Goal: Task Accomplishment & Management: Use online tool/utility

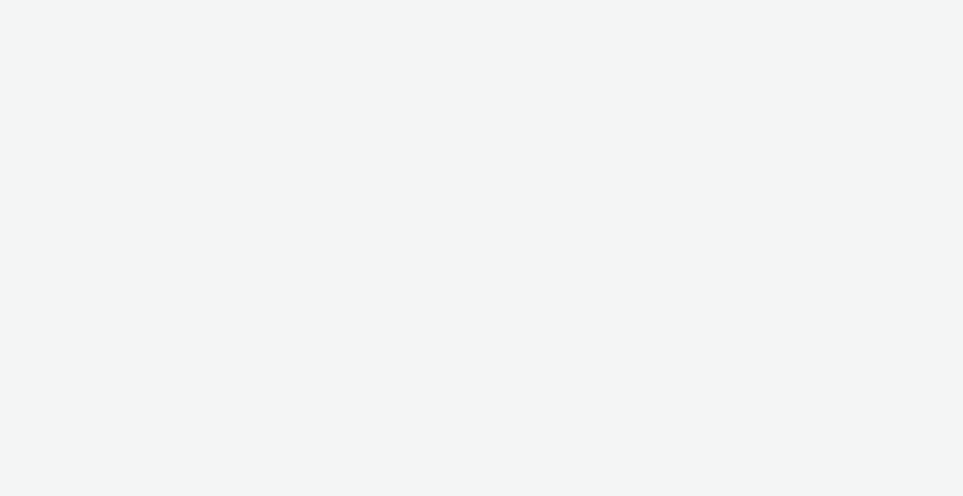
select select "b1b940d3-d05b-48b5-821e-f328c33b988b"
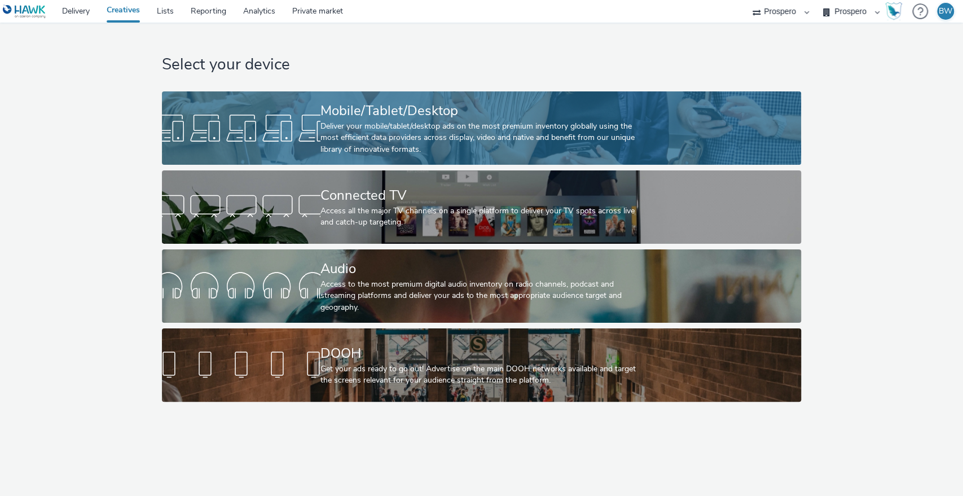
click at [420, 133] on div "Deliver your mobile/tablet/desktop ads on the most premium inventory globally u…" at bounding box center [478, 138] width 317 height 34
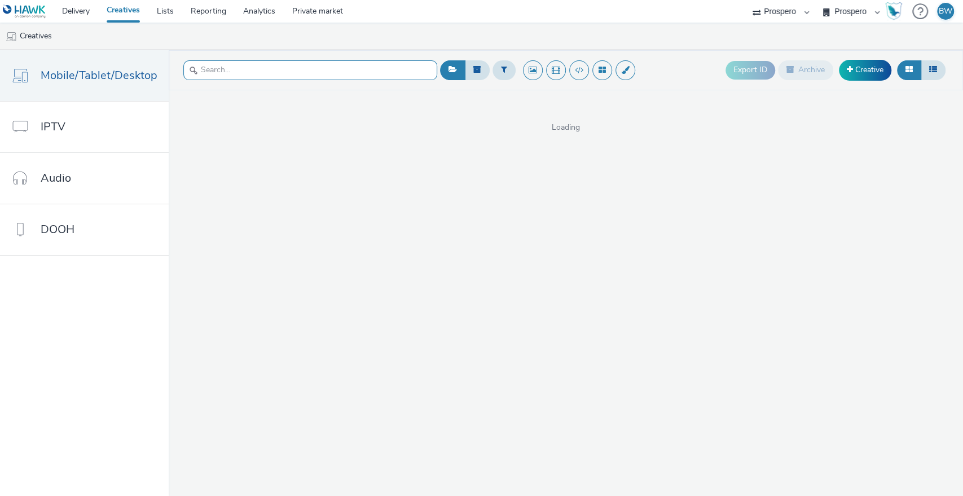
click at [234, 69] on input "text" at bounding box center [310, 70] width 254 height 20
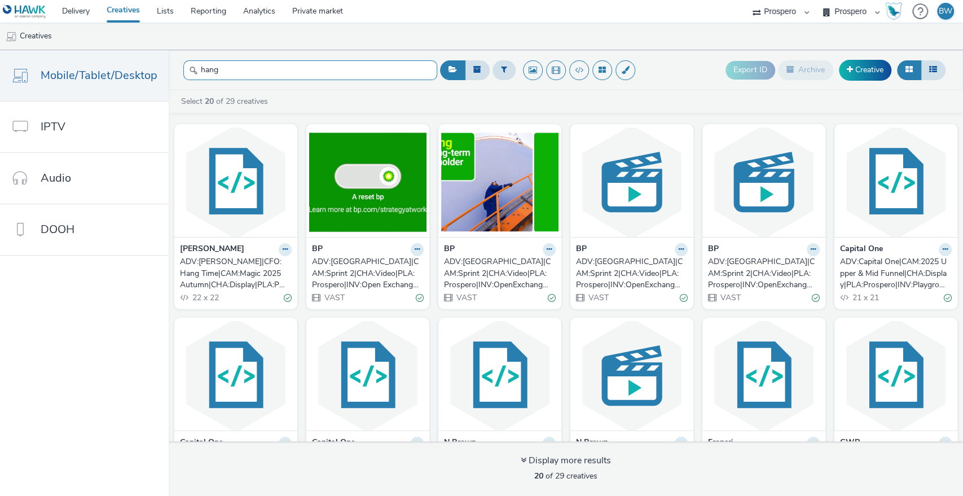
type input "hang"
click at [231, 272] on div "ADV:Bauer|CFO:Hang Time|CAM:Magic 2025 Autumn|CHA:Display|PLA:Prospero|INV:GumG…" at bounding box center [233, 273] width 107 height 34
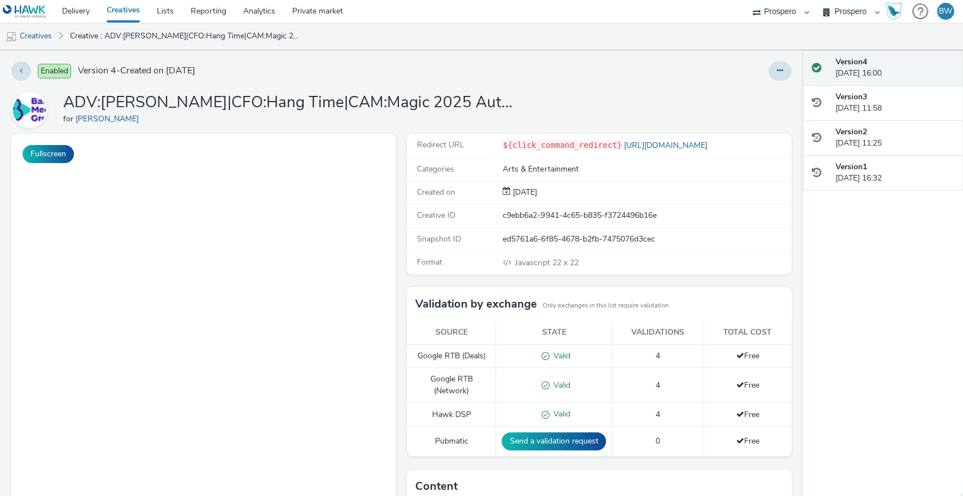
click at [763, 60] on div "Enabled Version 4 - Created on 08 September 2025 ADV:Bauer|CFO:Hang Time|CAM:Ma…" at bounding box center [401, 273] width 802 height 446
click at [777, 69] on icon at bounding box center [780, 71] width 6 height 8
click at [736, 96] on link "Edit" at bounding box center [749, 93] width 85 height 23
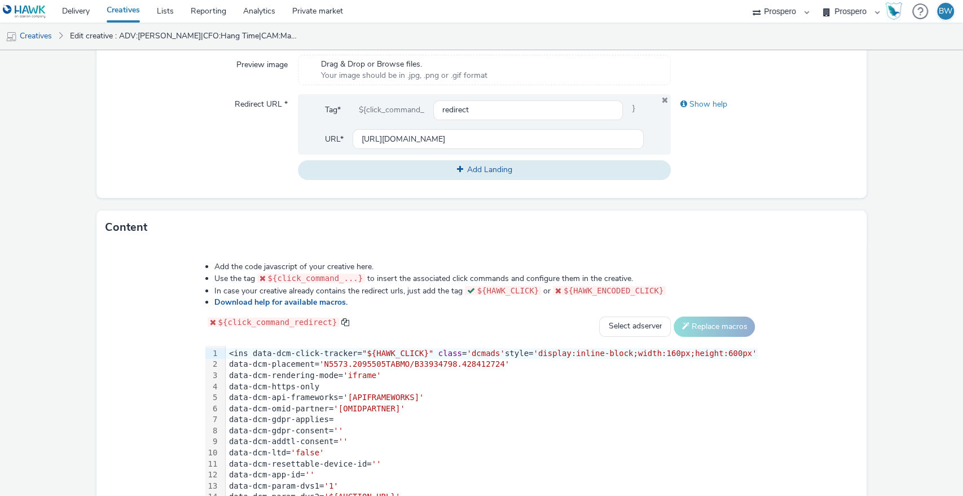
scroll to position [478, 0]
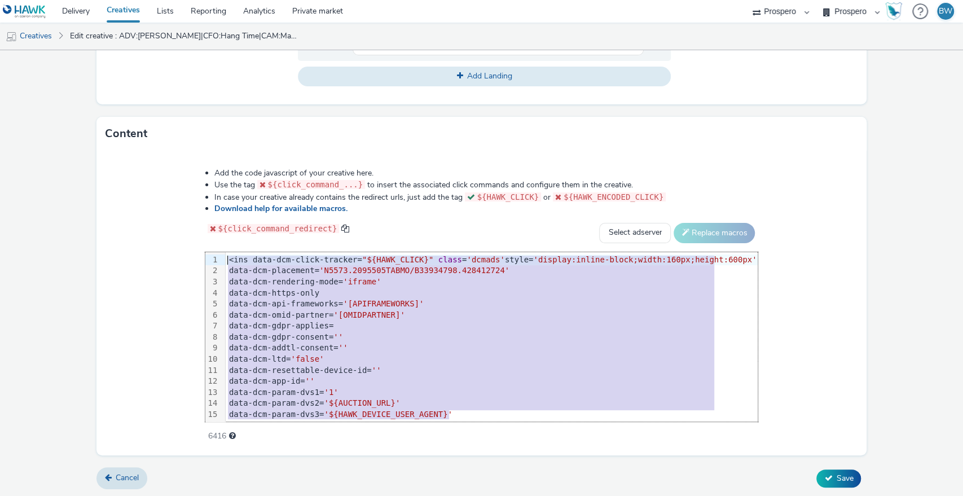
drag, startPoint x: 461, startPoint y: 409, endPoint x: 95, endPoint y: 189, distance: 427.3
click at [96, 189] on div "Add the code javascript of your creative here. Use the tag ${click_command_...}…" at bounding box center [481, 303] width 770 height 305
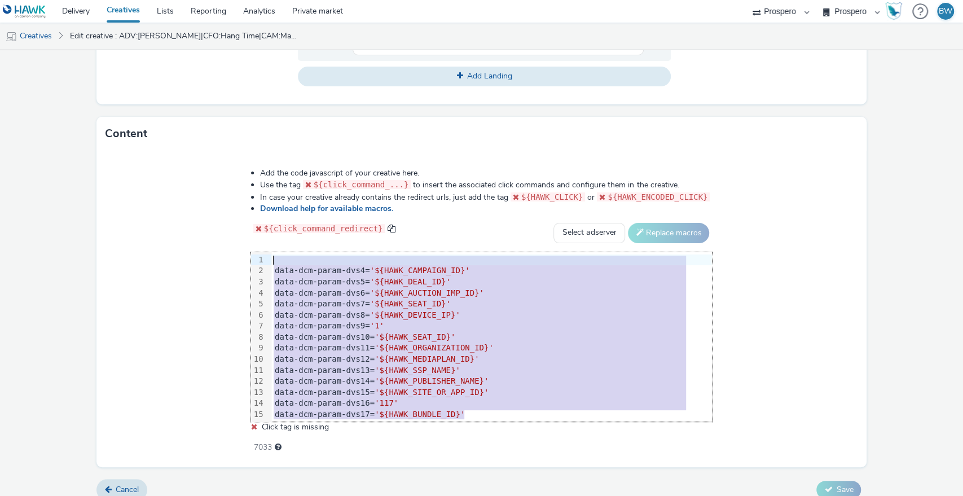
drag, startPoint x: 498, startPoint y: 413, endPoint x: 226, endPoint y: 229, distance: 328.6
click at [226, 229] on div "Add the code javascript of your creative here. Use the tag ${click_command_...}…" at bounding box center [481, 304] width 543 height 289
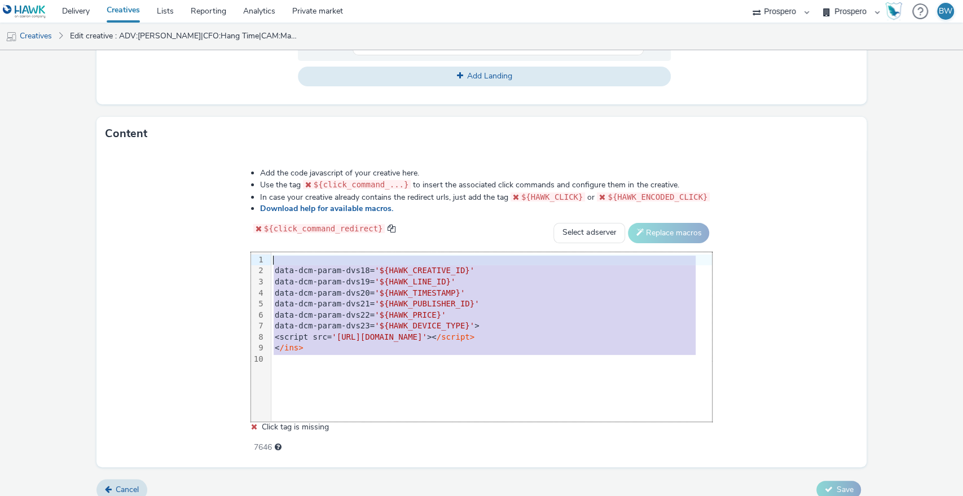
drag, startPoint x: 398, startPoint y: 361, endPoint x: 105, endPoint y: 241, distance: 317.1
click at [105, 241] on div "Add the code javascript of your creative here. Use the tag ${click_command_...}…" at bounding box center [481, 309] width 770 height 316
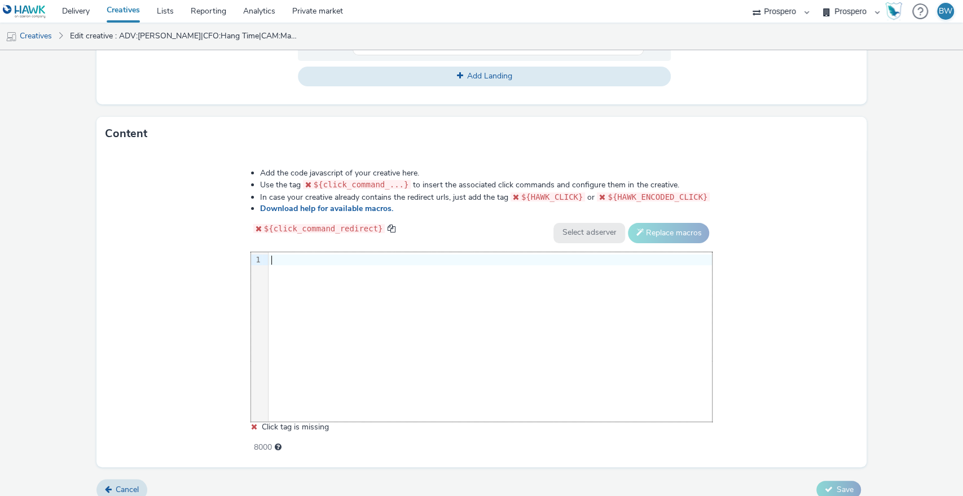
click at [286, 384] on div "9 1 ›" at bounding box center [481, 336] width 461 height 169
click at [316, 325] on div "9 1 ›" at bounding box center [481, 336] width 461 height 169
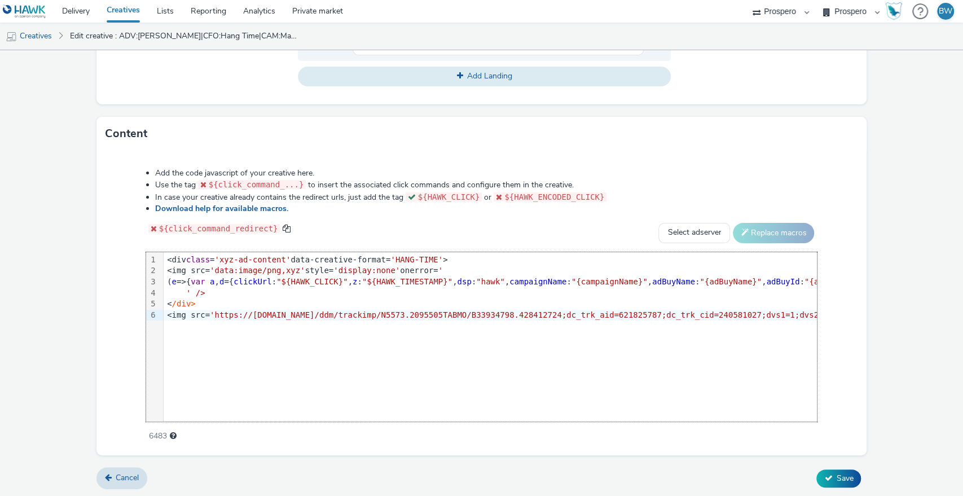
scroll to position [0, 2961]
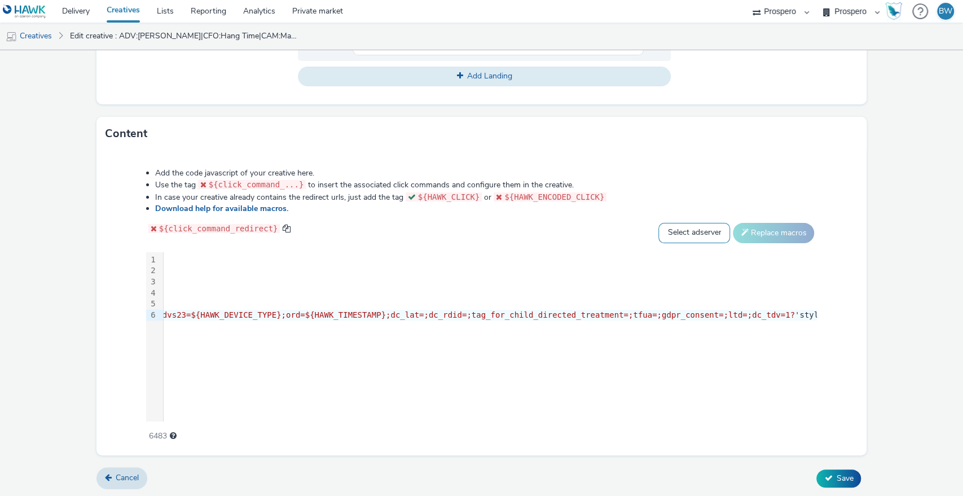
click at [669, 233] on select "Select adserver Sizmek DCM Adform Sting" at bounding box center [694, 233] width 72 height 20
select select "dcm"
click at [658, 223] on select "Select adserver Sizmek DCM Adform Sting" at bounding box center [694, 233] width 72 height 20
click at [759, 235] on button "Replace macros" at bounding box center [773, 233] width 81 height 20
click at [824, 474] on icon at bounding box center [828, 478] width 8 height 8
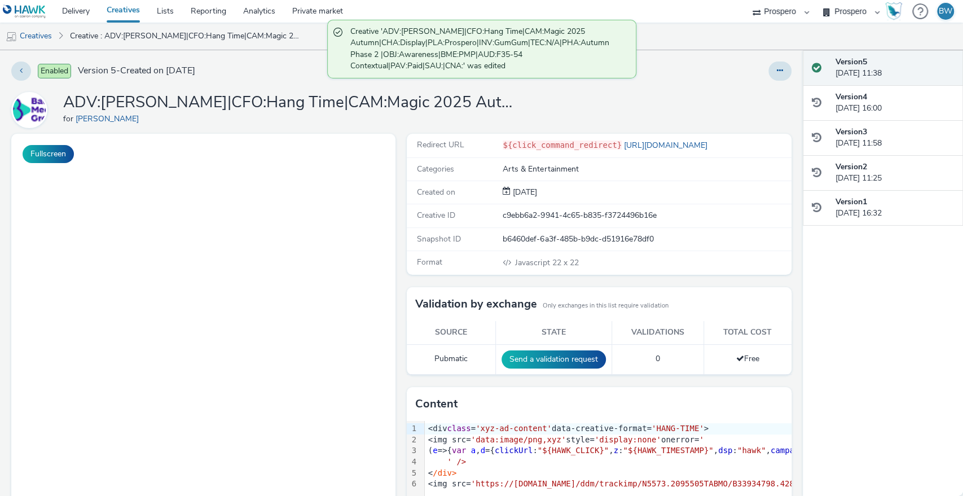
click at [574, 109] on div "ADV:Bauer|CFO:Hang Time|CAM:Magic 2025 Autumn|CHA:Display|PLA:Prospero|INV:GumG…" at bounding box center [401, 110] width 780 height 36
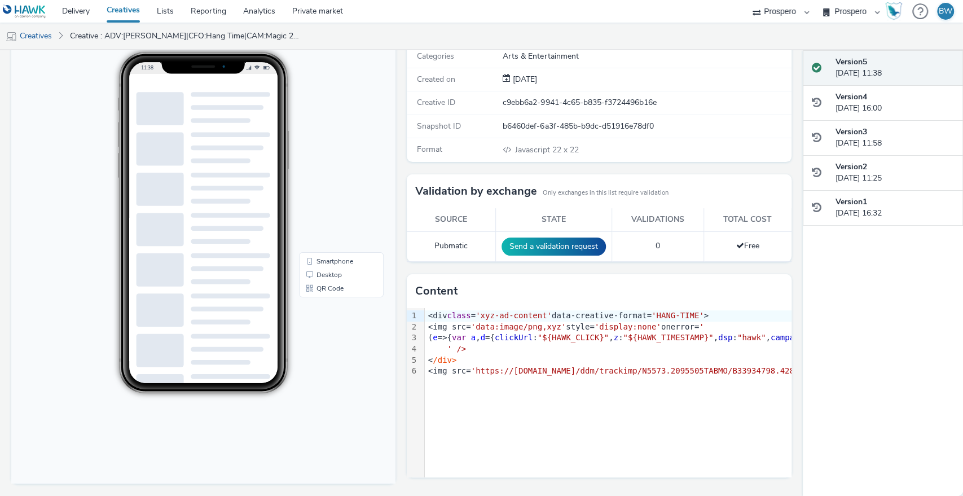
click at [392, 332] on div "Fullscreen" at bounding box center [206, 258] width 390 height 475
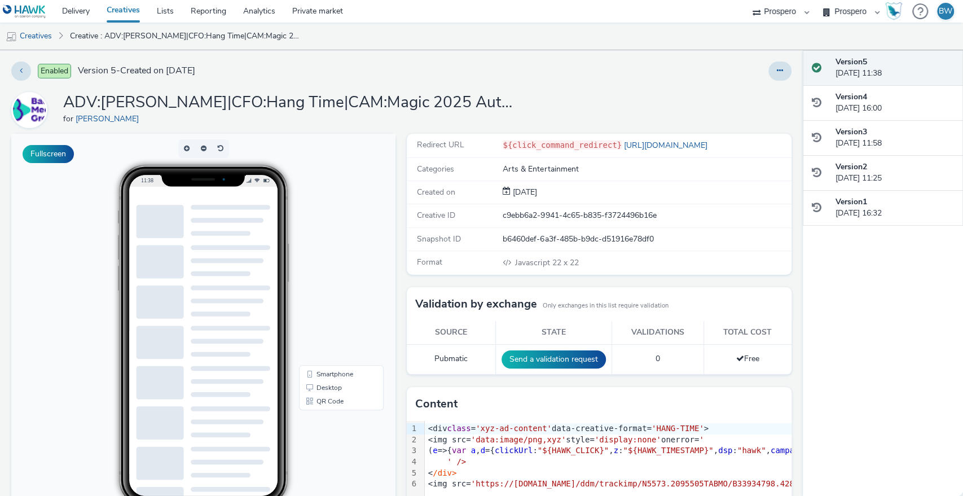
click at [561, 89] on div "Enabled Version 5 - Created on 08 September 2025 ADV:Bauer|CFO:Hang Time|CAM:Ma…" at bounding box center [401, 273] width 802 height 446
click at [211, 258] on div at bounding box center [227, 260] width 73 height 5
click at [401, 195] on div "Redirect URL ${click_command_redirect} https://www.bauermedia.co.uk/ Categories…" at bounding box center [596, 371] width 390 height 475
click at [396, 211] on div "Fullscreen" at bounding box center [206, 371] width 390 height 475
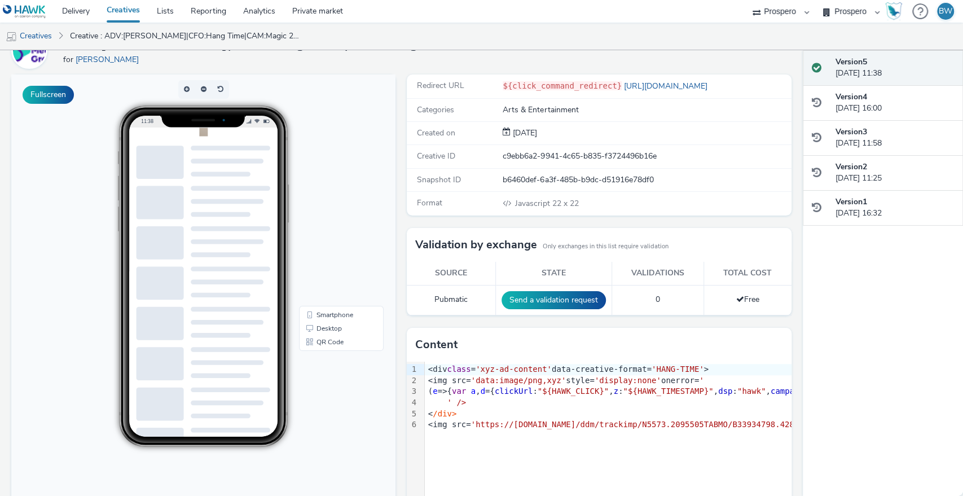
scroll to position [60, 0]
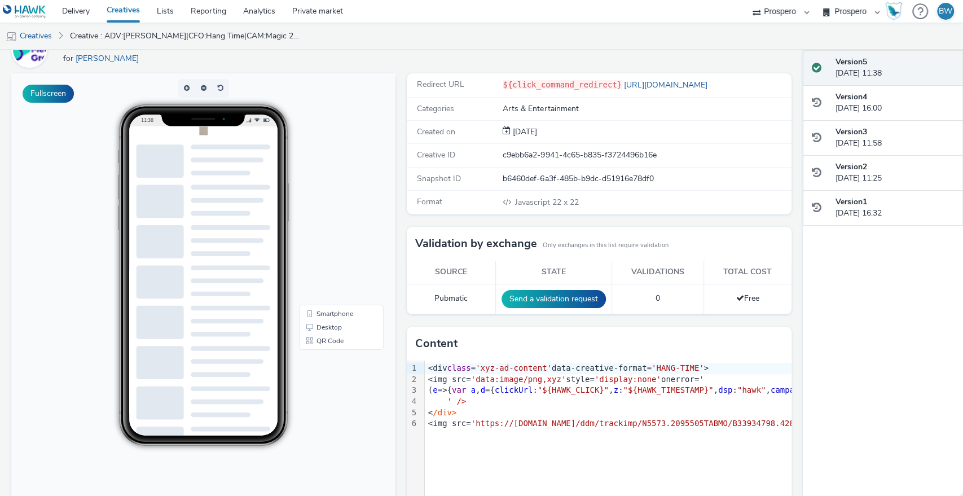
click at [194, 223] on div at bounding box center [203, 341] width 134 height 395
click at [395, 190] on div "Fullscreen" at bounding box center [206, 310] width 390 height 475
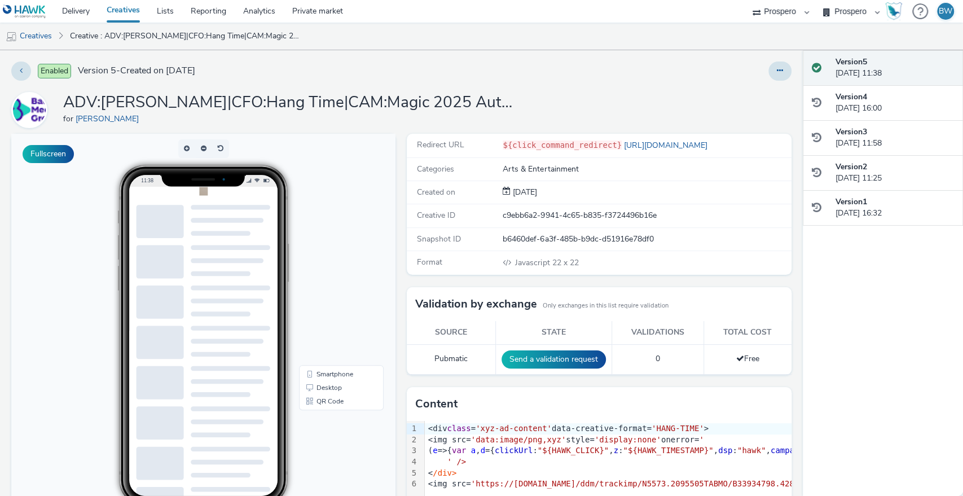
scroll to position [1, 0]
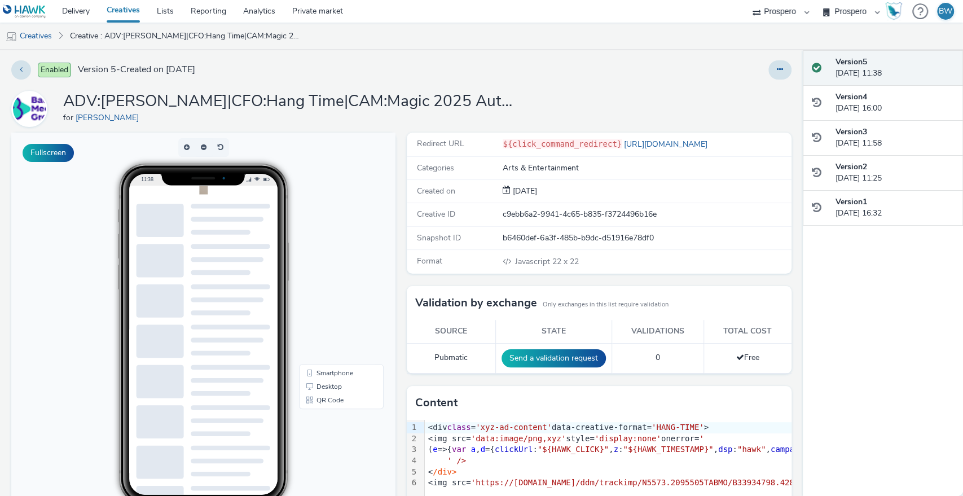
click at [394, 242] on div "Fullscreen" at bounding box center [206, 370] width 390 height 475
click at [401, 144] on div "Redirect URL ${click_command_redirect} https://www.bauermedia.co.uk/ Categories…" at bounding box center [596, 370] width 390 height 475
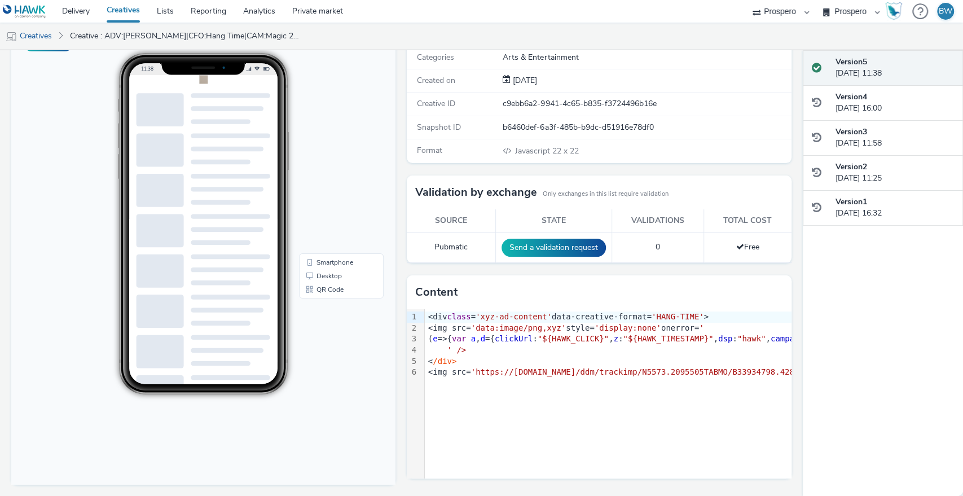
scroll to position [0, 0]
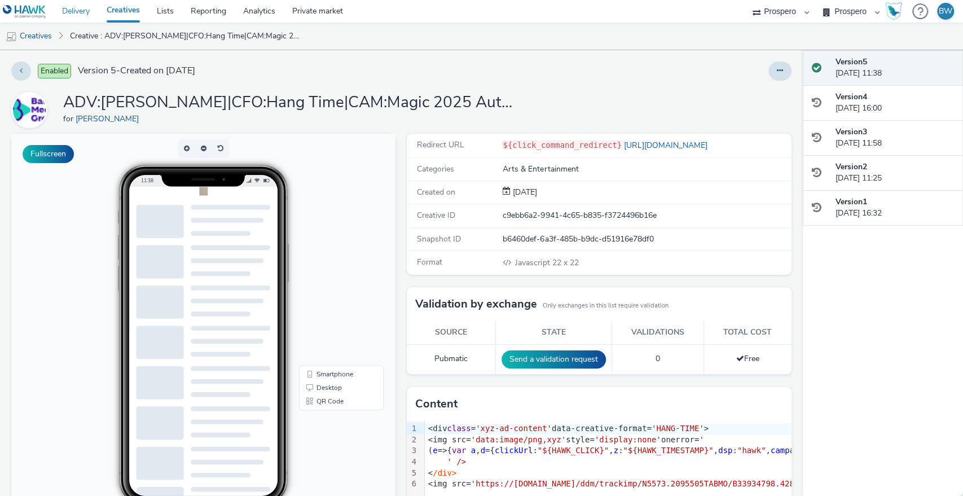
click at [72, 10] on link "Delivery" at bounding box center [76, 11] width 45 height 23
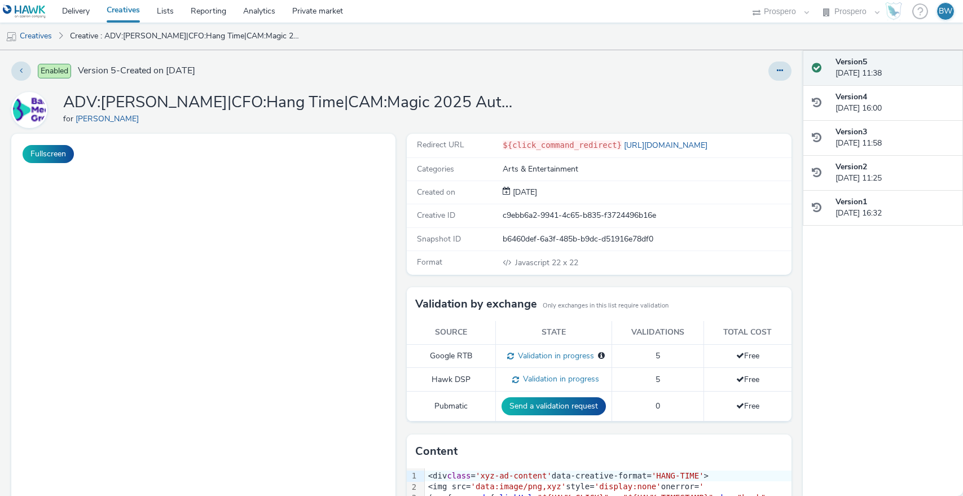
select select "b1b940d3-d05b-48b5-821e-f328c33b988b"
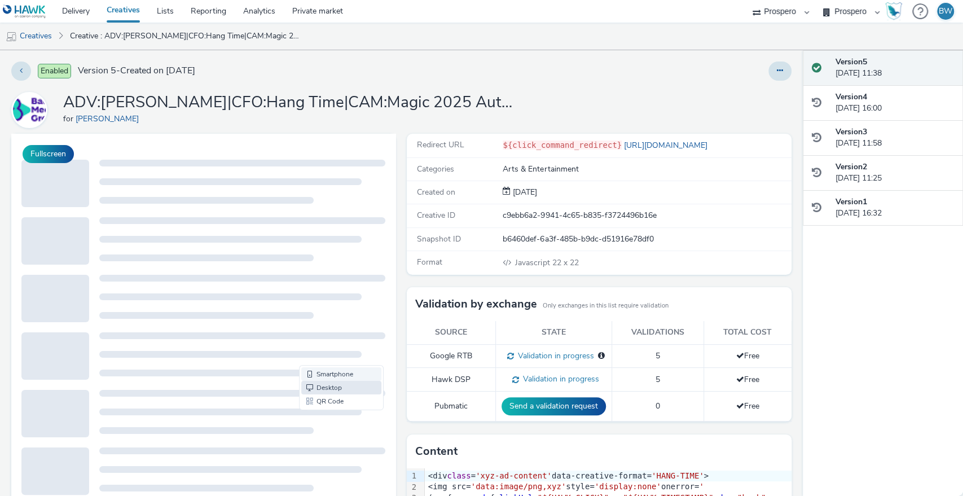
click at [334, 376] on link "Smartphone" at bounding box center [341, 374] width 80 height 14
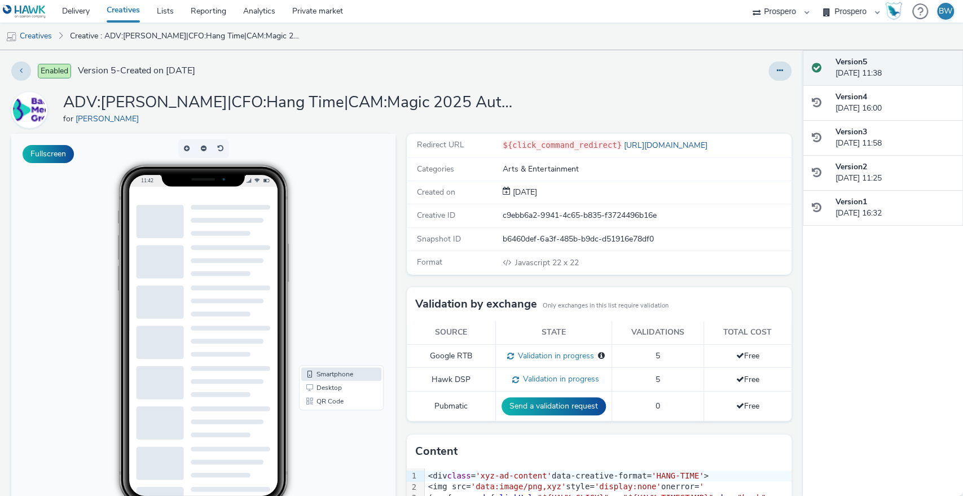
click at [401, 307] on div "Redirect URL ${click_command_redirect} https://www.bauermedia.co.uk/ Categories…" at bounding box center [596, 392] width 390 height 516
click at [126, 10] on link "Creatives" at bounding box center [123, 11] width 50 height 23
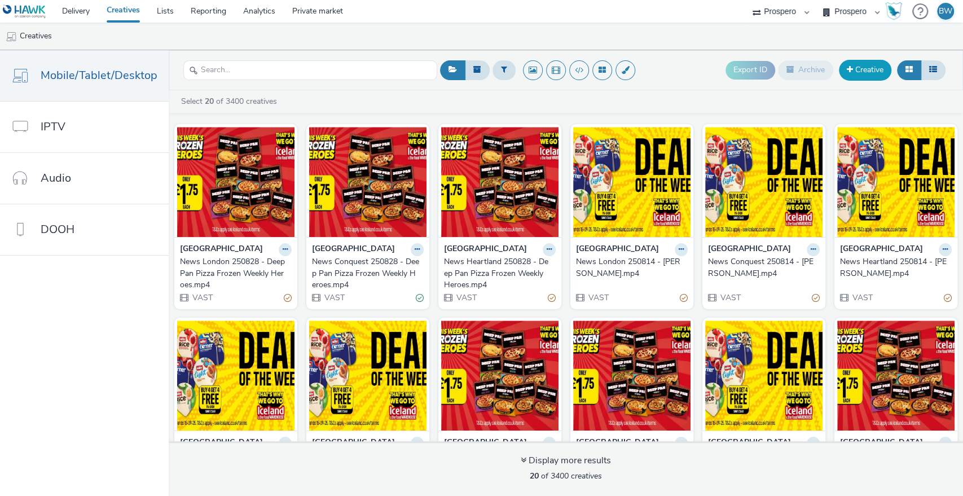
click at [864, 71] on link "Creative" at bounding box center [865, 70] width 52 height 20
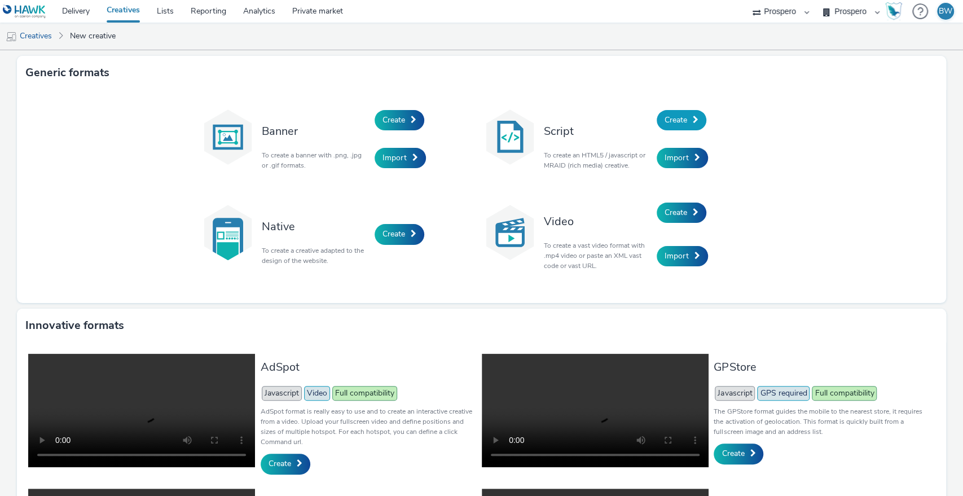
click at [673, 117] on span "Create" at bounding box center [675, 119] width 23 height 11
click at [693, 121] on span at bounding box center [696, 120] width 6 height 8
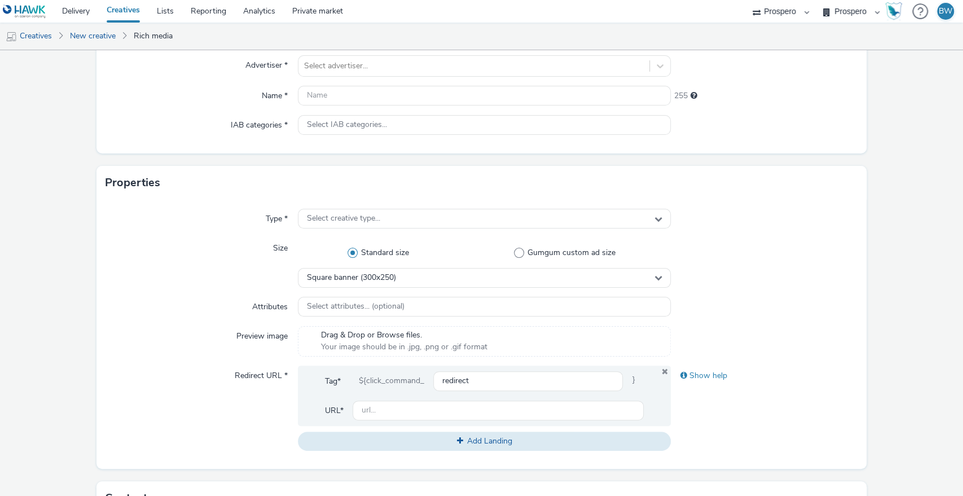
scroll to position [108, 0]
click at [330, 222] on span "Select creative type..." at bounding box center [343, 218] width 73 height 10
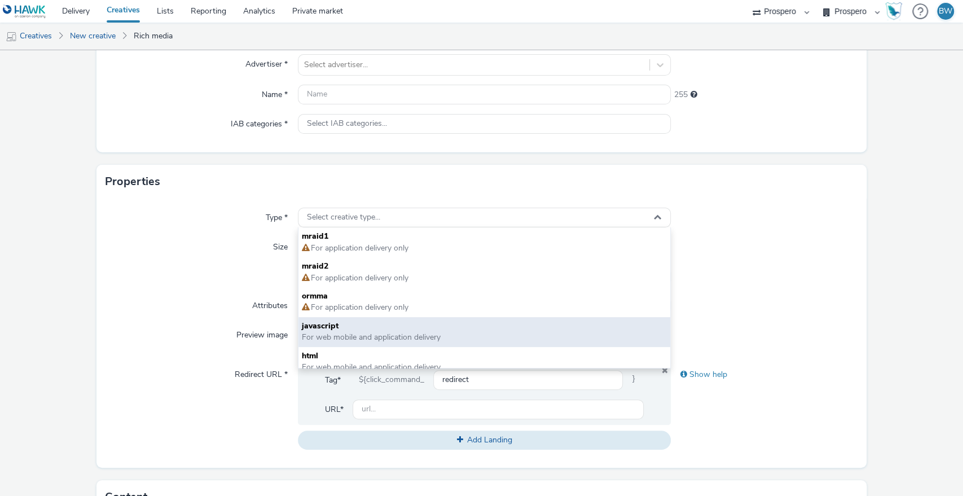
scroll to position [8, 0]
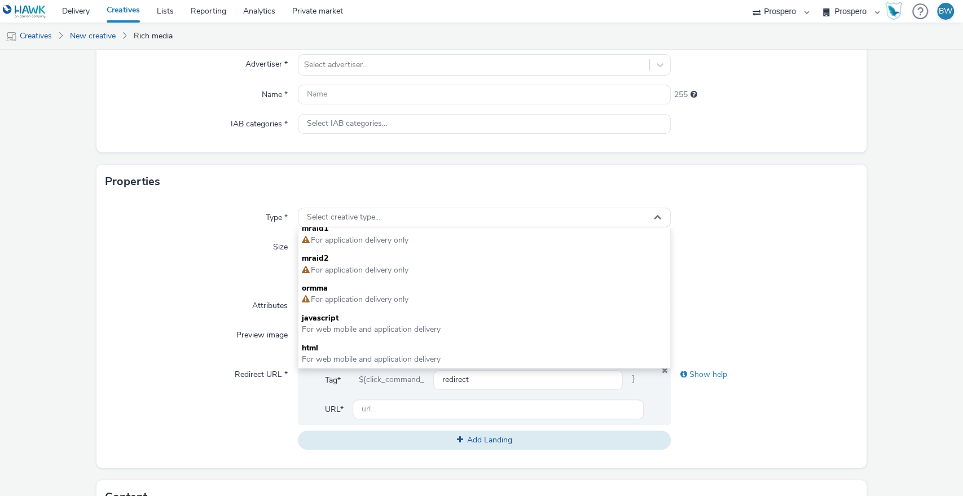
click at [200, 310] on div "Attributes" at bounding box center [201, 306] width 192 height 20
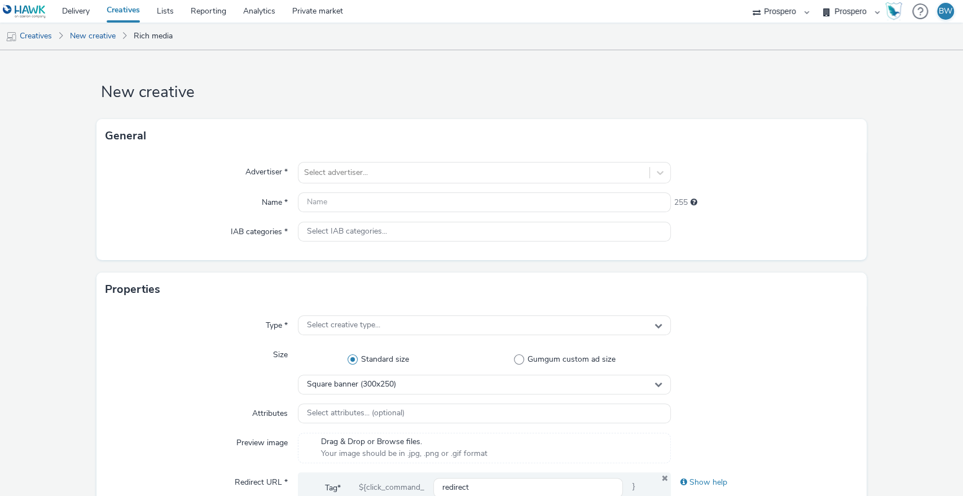
scroll to position [131, 0]
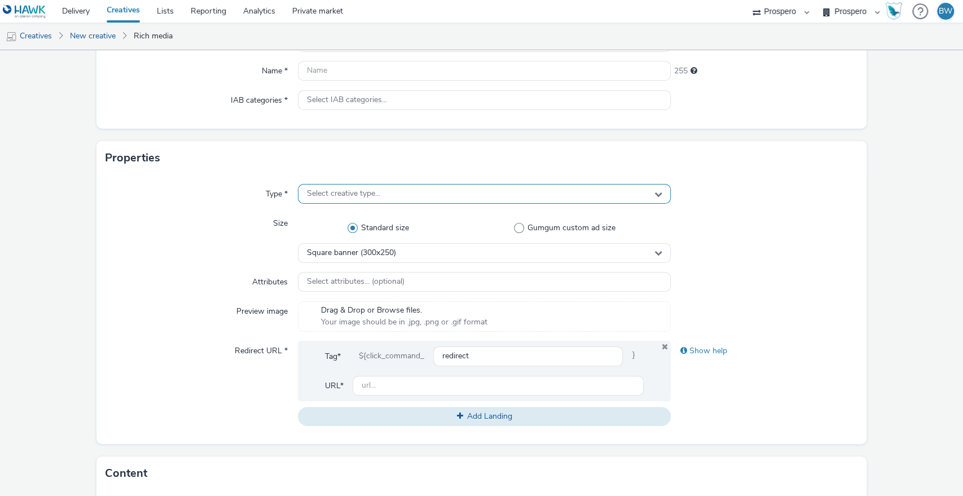
click at [379, 188] on div "Select creative type..." at bounding box center [484, 194] width 373 height 20
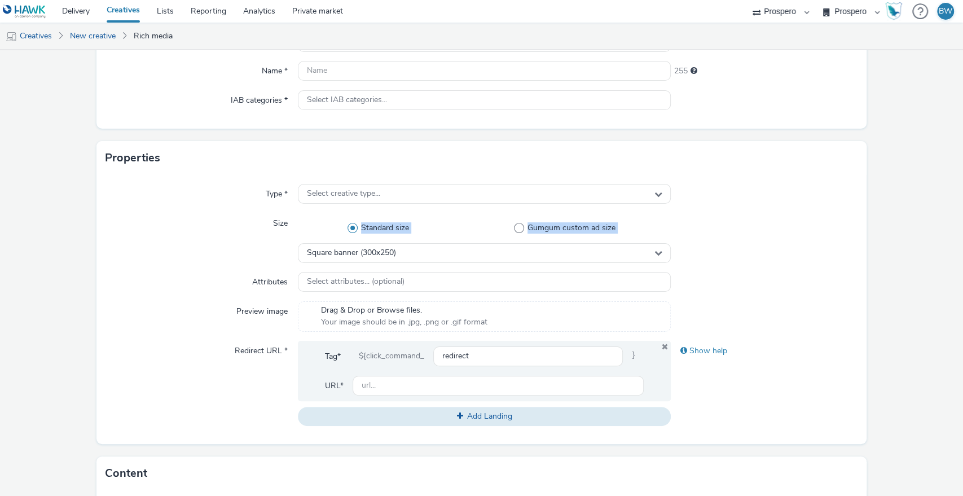
drag, startPoint x: 200, startPoint y: 274, endPoint x: 170, endPoint y: 257, distance: 34.6
click at [170, 257] on div "Type * Select creative type... Size Standard size Gumgum custom ad size Square …" at bounding box center [481, 309] width 770 height 269
click at [170, 257] on div "Size" at bounding box center [201, 237] width 192 height 49
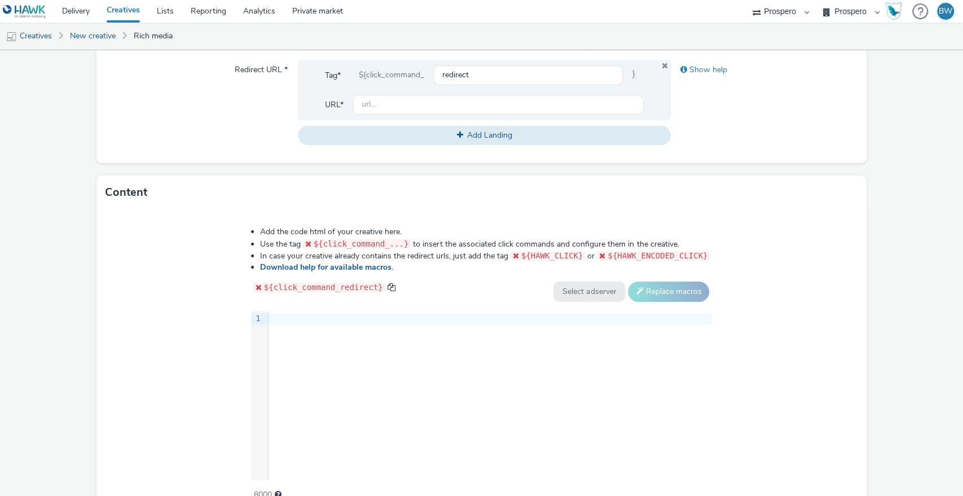
scroll to position [471, 0]
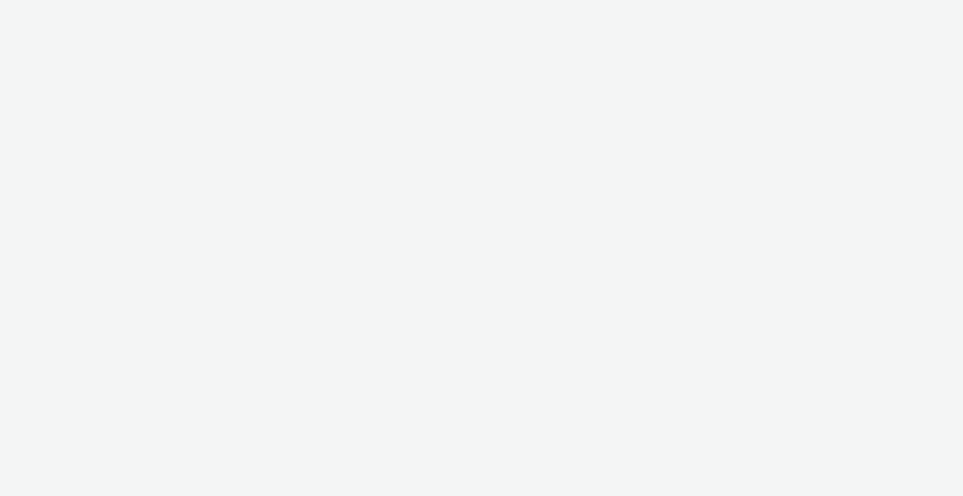
select select "b1b940d3-d05b-48b5-821e-f328c33b988b"
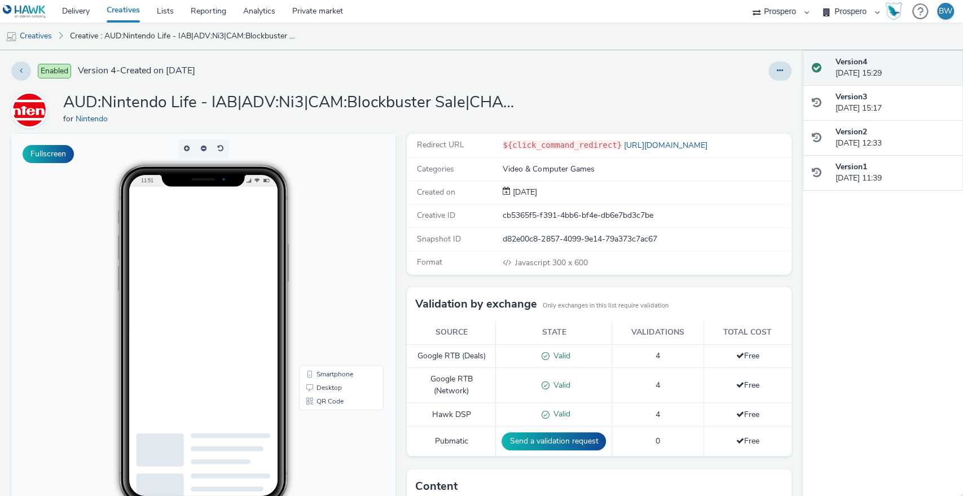
scroll to position [188, 0]
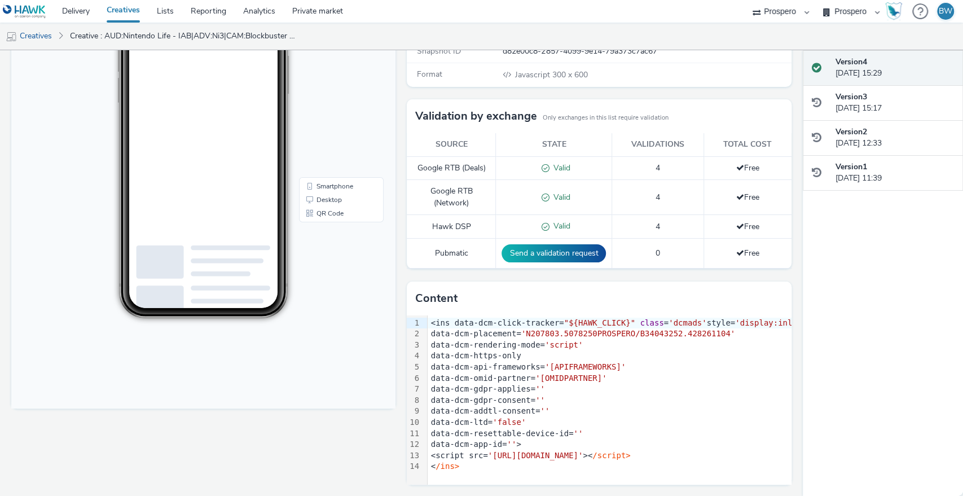
click at [401, 361] on div "Redirect URL ${click_command_redirect} https://www.nintendo.com/en-gb/ Categori…" at bounding box center [596, 221] width 390 height 551
click at [396, 358] on div "Fullscreen" at bounding box center [206, 221] width 390 height 551
drag, startPoint x: 488, startPoint y: 346, endPoint x: 548, endPoint y: 418, distance: 93.7
click at [548, 418] on div "<ins data-dcm-click-tracker= "${HAWK_CLICK}" class = 'dcmads' style= 'display:i…" at bounding box center [693, 394] width 532 height 159
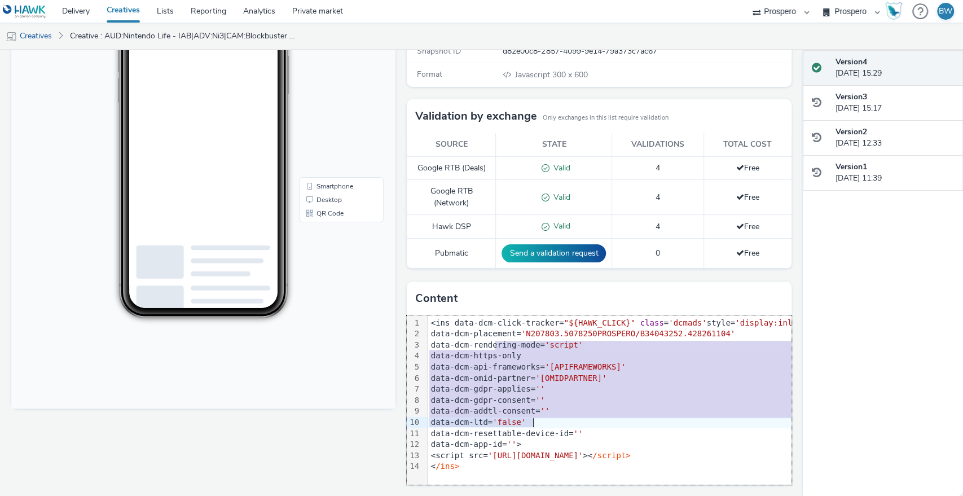
click at [548, 418] on div "data-dcm-ltd= 'false'" at bounding box center [693, 422] width 532 height 11
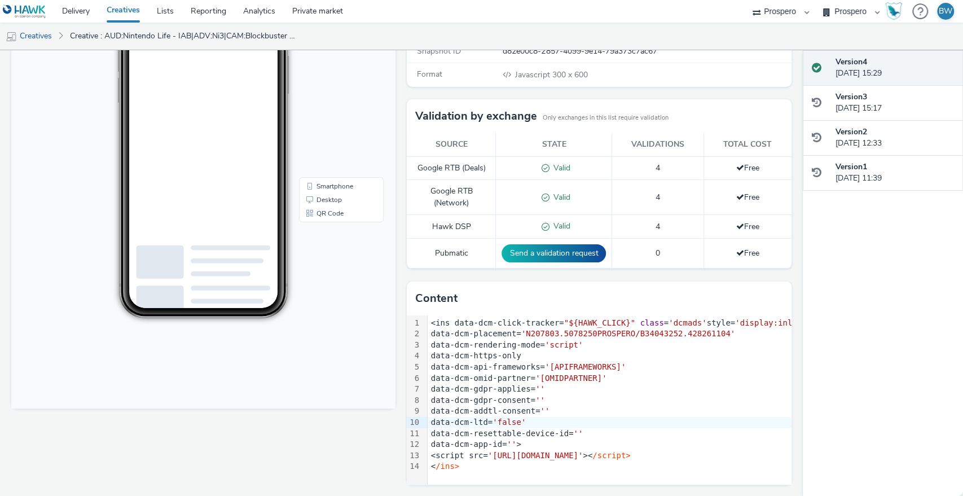
click at [407, 365] on div "5" at bounding box center [414, 366] width 14 height 11
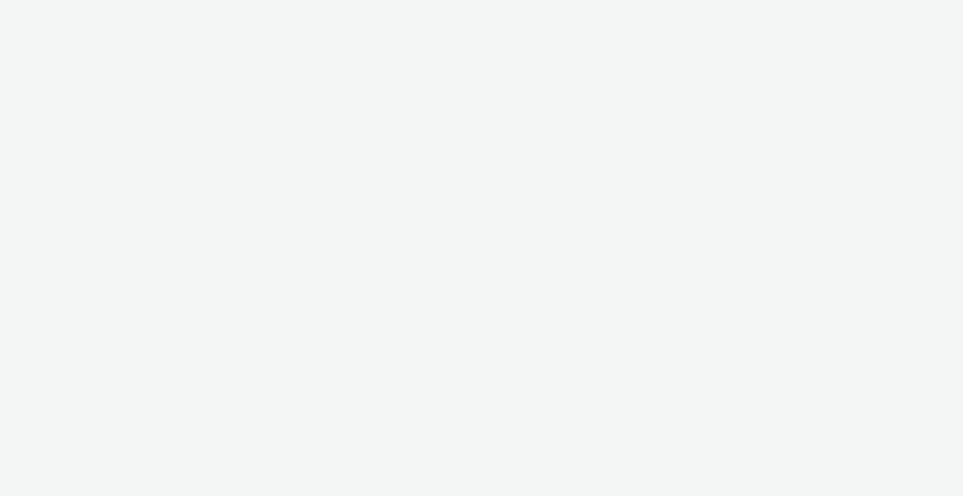
select select "b1b940d3-d05b-48b5-821e-f328c33b988b"
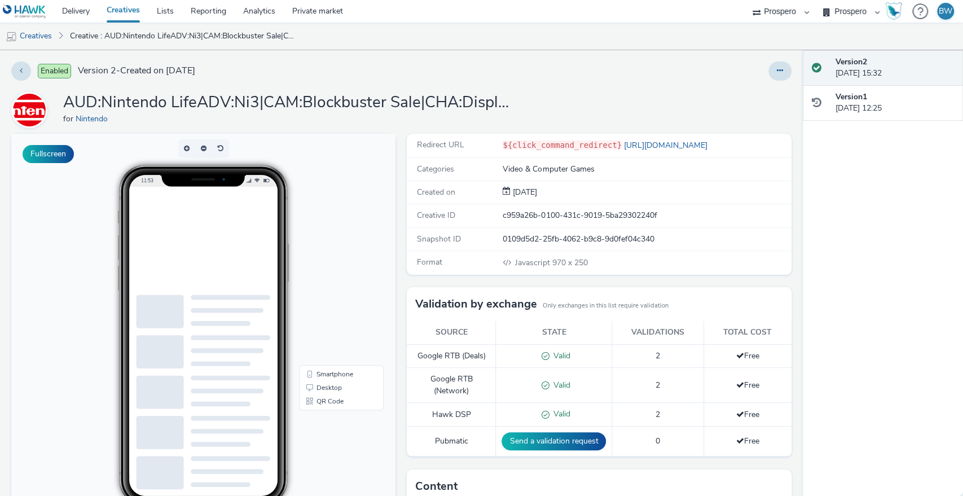
scroll to position [188, 0]
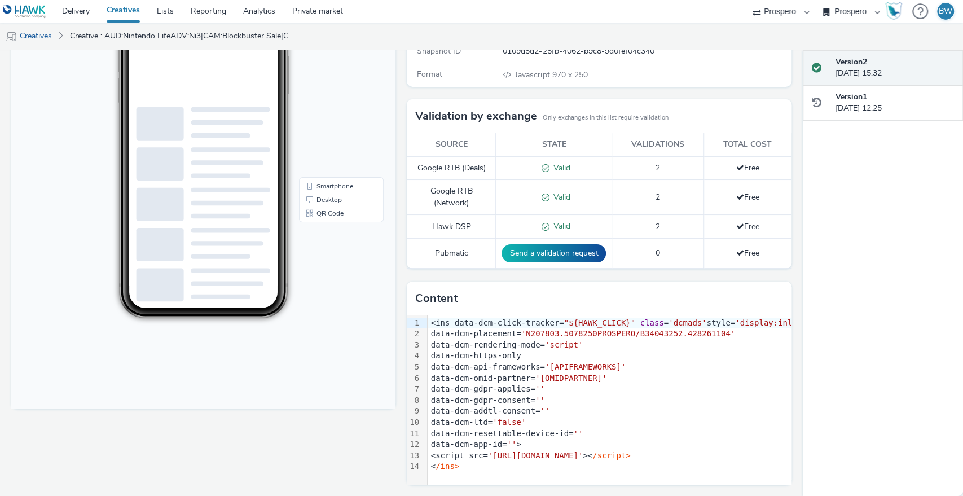
click at [401, 314] on div "Redirect URL ${click_command_redirect} [URL][DOMAIN_NAME] Categories Video & Co…" at bounding box center [596, 221] width 390 height 551
